Goal: Task Accomplishment & Management: Manage account settings

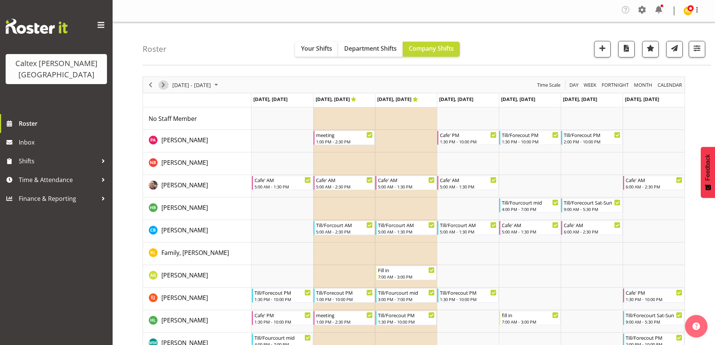
click at [166, 83] on span "Next" at bounding box center [163, 84] width 9 height 9
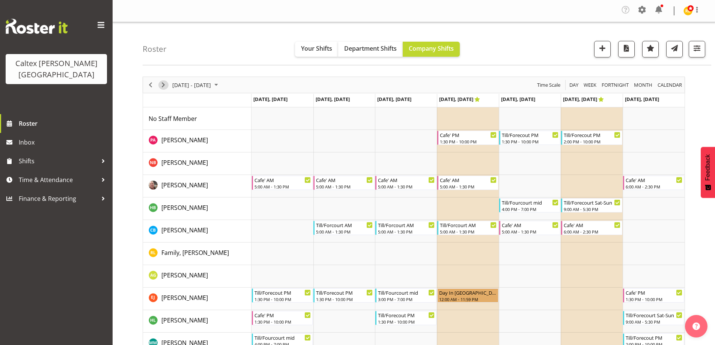
drag, startPoint x: 164, startPoint y: 86, endPoint x: 169, endPoint y: 84, distance: 4.6
click at [166, 86] on span "Next" at bounding box center [163, 84] width 9 height 9
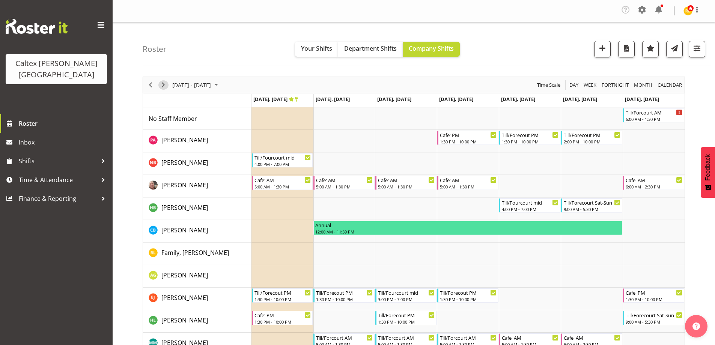
click at [164, 83] on span "Next" at bounding box center [163, 84] width 9 height 9
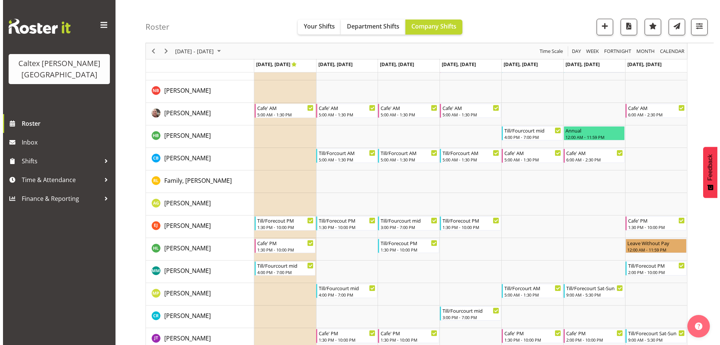
scroll to position [75, 0]
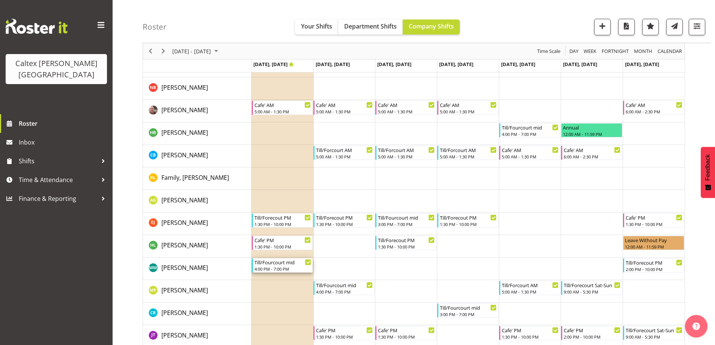
click at [274, 268] on div "4:00 PM - 7:00 PM" at bounding box center [282, 269] width 57 height 6
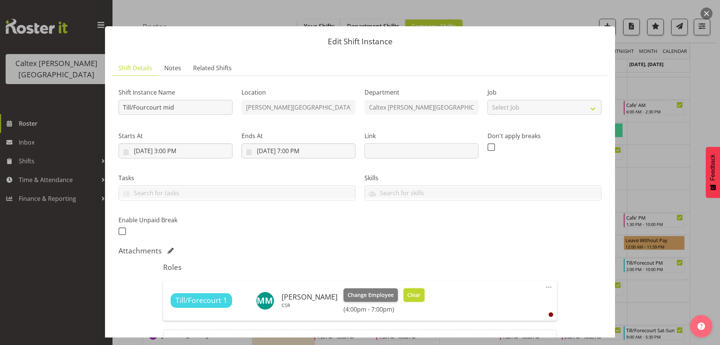
click at [421, 293] on span "Clear" at bounding box center [413, 295] width 13 height 8
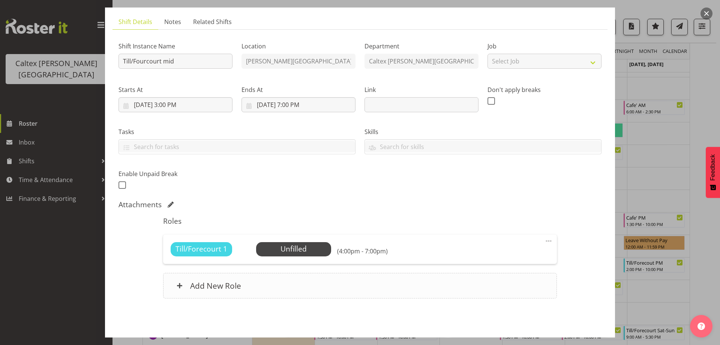
scroll to position [74, 0]
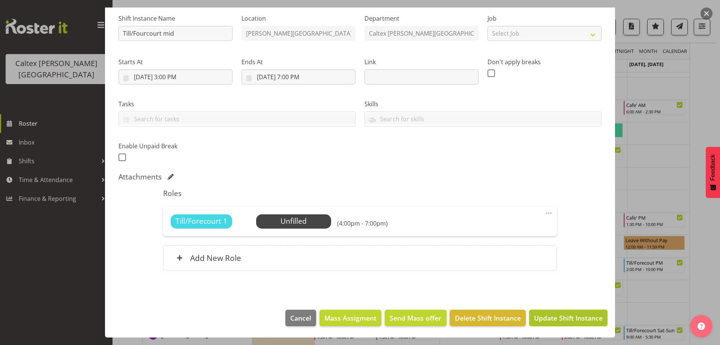
click at [571, 317] on span "Update Shift Instance" at bounding box center [568, 318] width 69 height 10
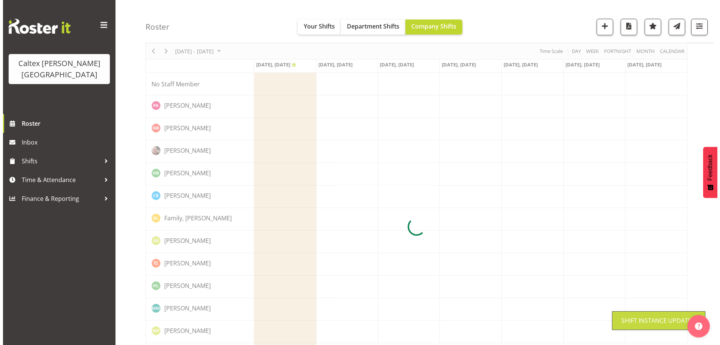
scroll to position [0, 0]
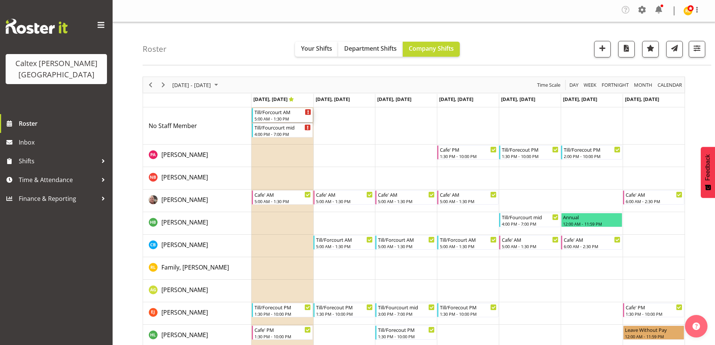
click at [280, 115] on div "Till/Forcourt AM" at bounding box center [282, 112] width 57 height 8
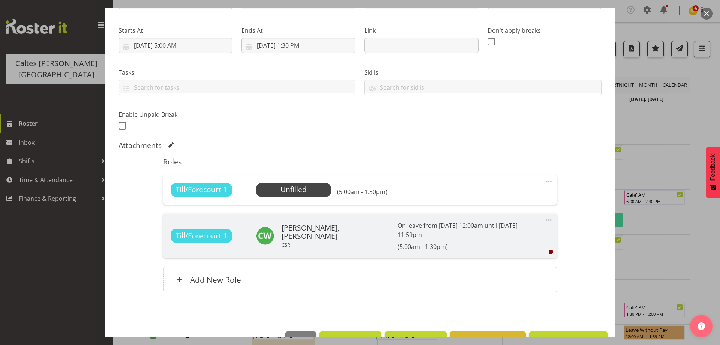
scroll to position [113, 0]
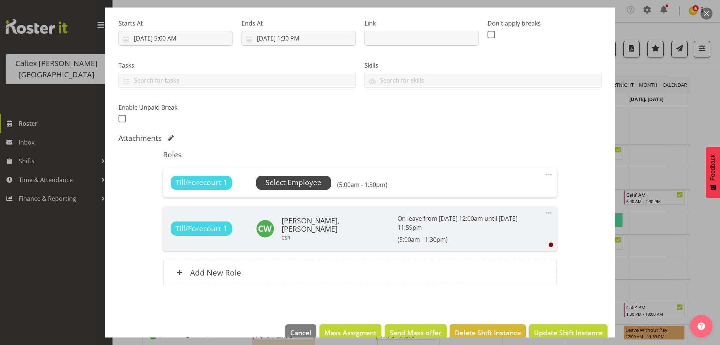
click at [296, 184] on span "Select Employee" at bounding box center [294, 182] width 56 height 11
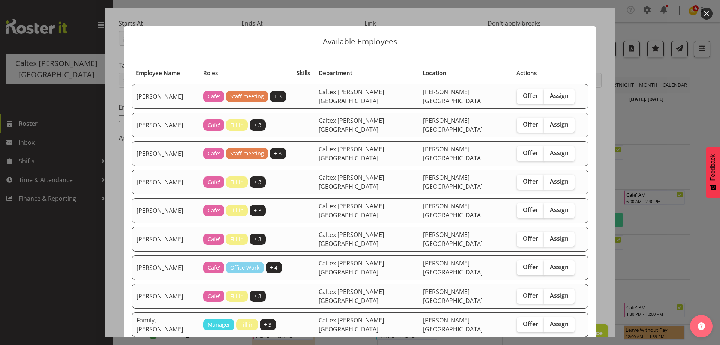
scroll to position [38, 0]
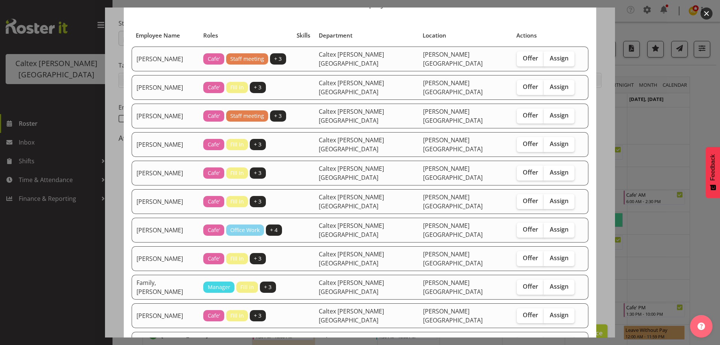
drag, startPoint x: 539, startPoint y: 314, endPoint x: 533, endPoint y: 308, distance: 8.2
click at [550, 340] on span "Assign" at bounding box center [559, 344] width 19 height 8
click at [544, 341] on input "Assign" at bounding box center [546, 343] width 5 height 5
checkbox input "true"
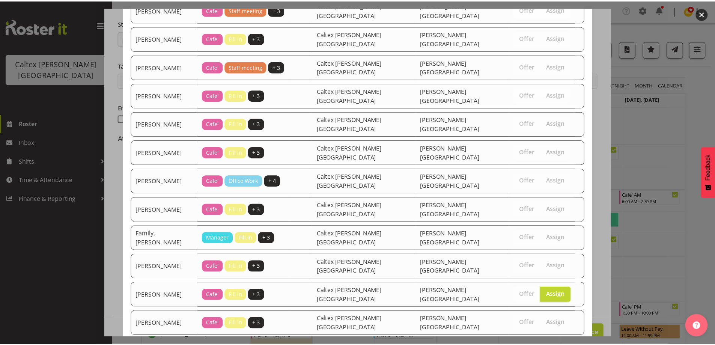
scroll to position [131, 0]
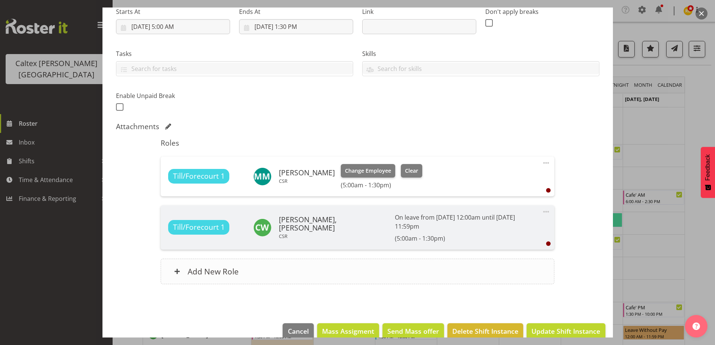
scroll to position [129, 0]
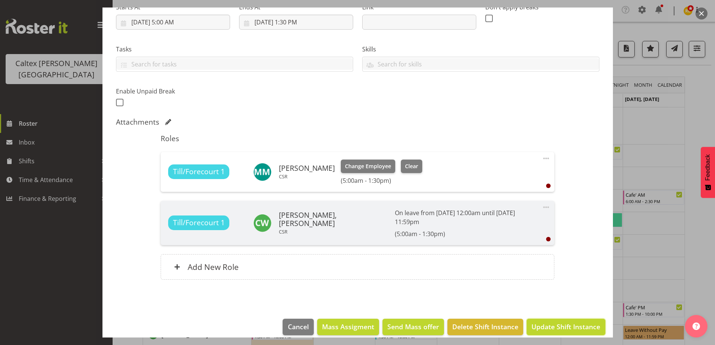
click at [576, 322] on span "Update Shift Instance" at bounding box center [565, 327] width 69 height 10
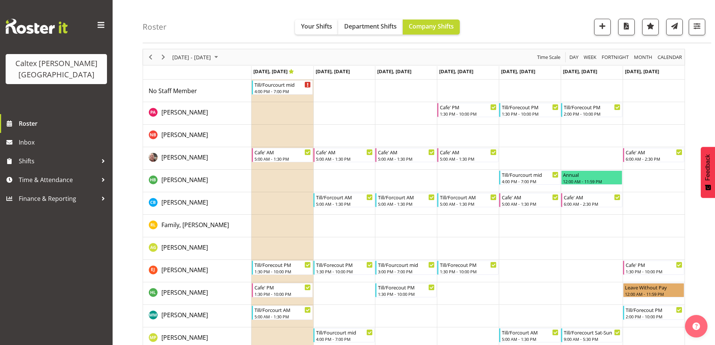
scroll to position [0, 0]
